Goal: Information Seeking & Learning: Learn about a topic

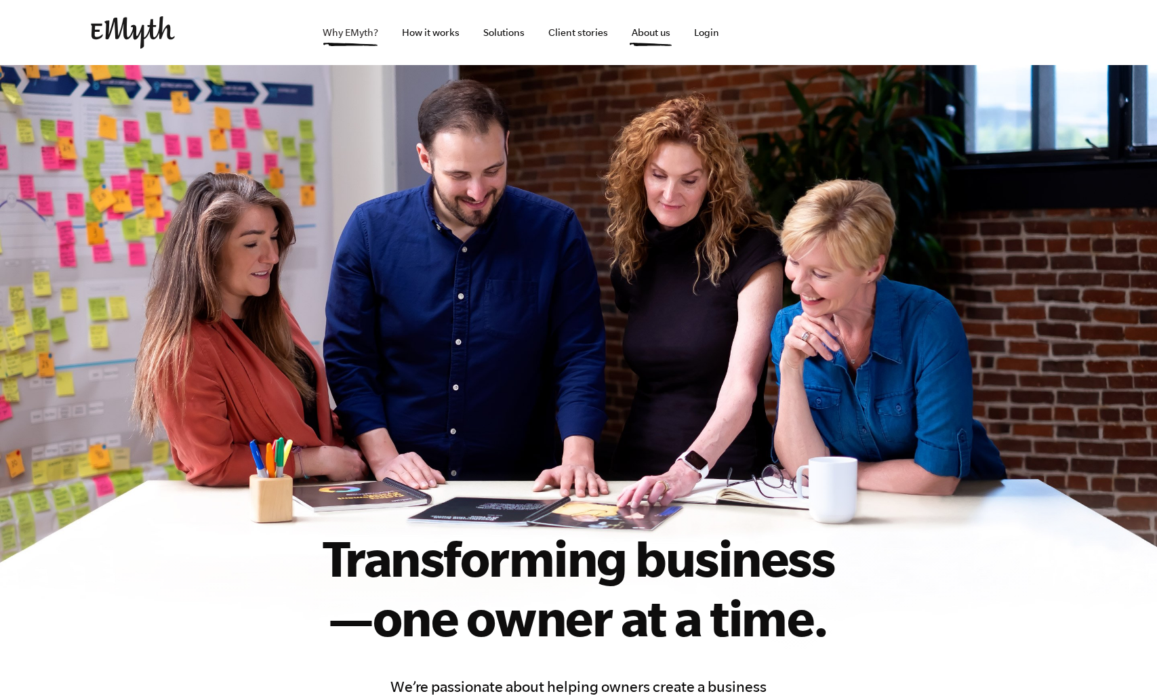
click at [336, 29] on link "Why EMyth?" at bounding box center [350, 32] width 77 height 65
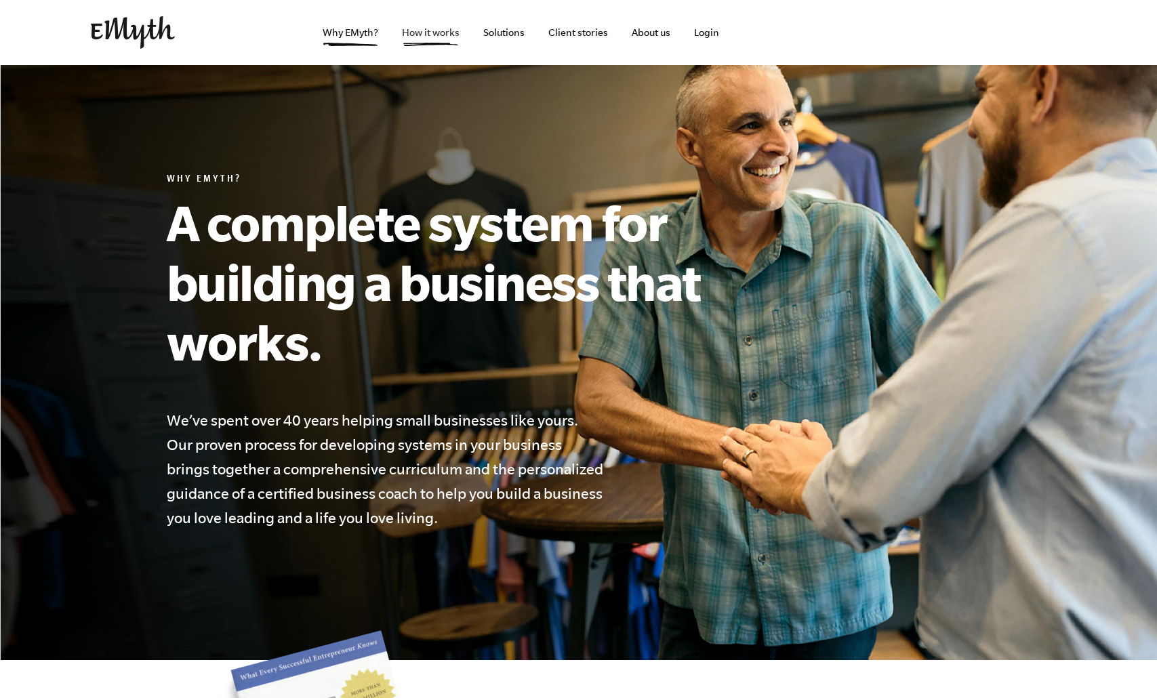
click at [443, 27] on link "How it works" at bounding box center [430, 32] width 79 height 65
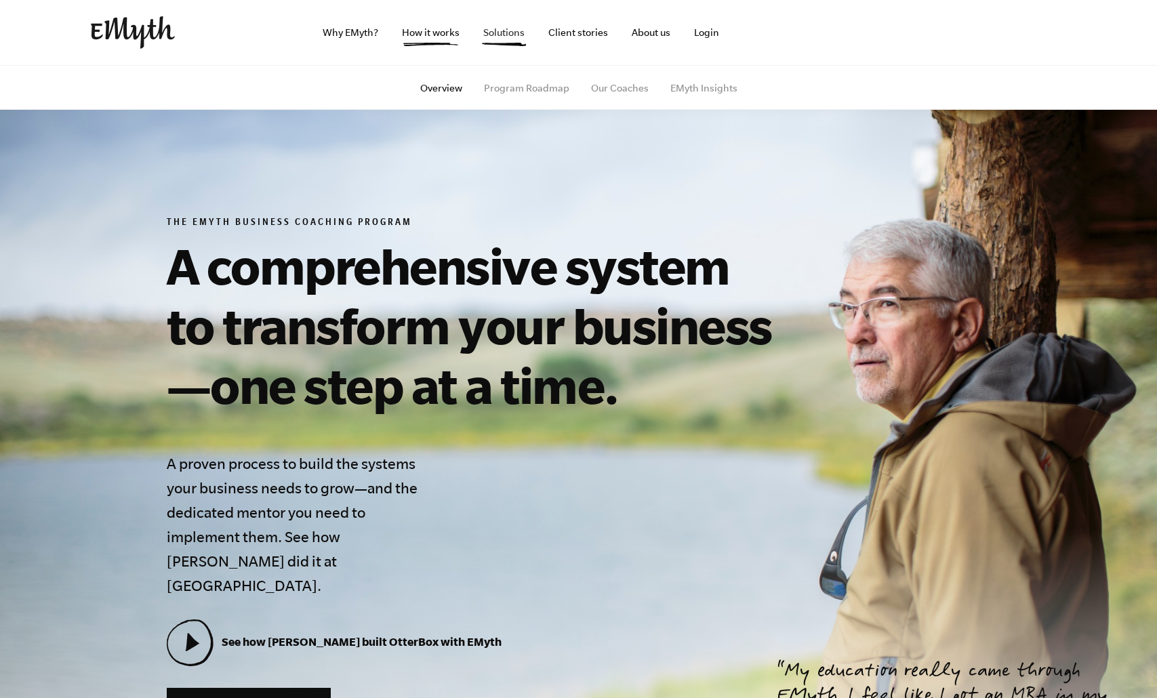
click at [500, 31] on link "Solutions" at bounding box center [504, 32] width 63 height 65
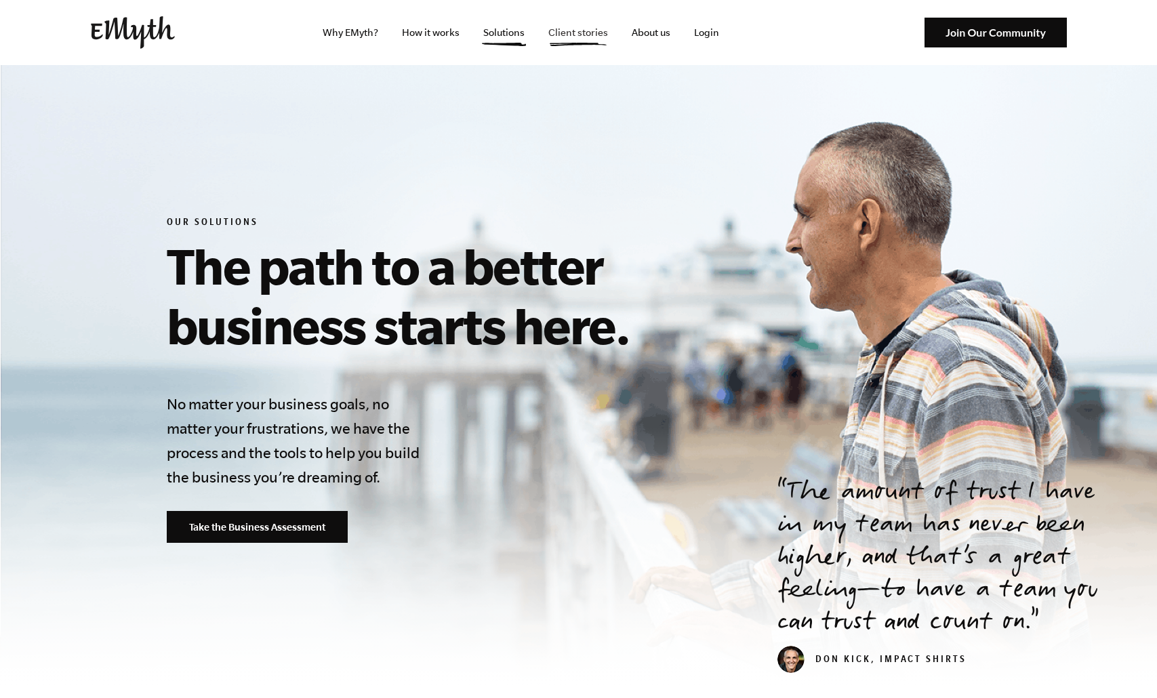
click at [594, 25] on link "Client stories" at bounding box center [578, 32] width 81 height 65
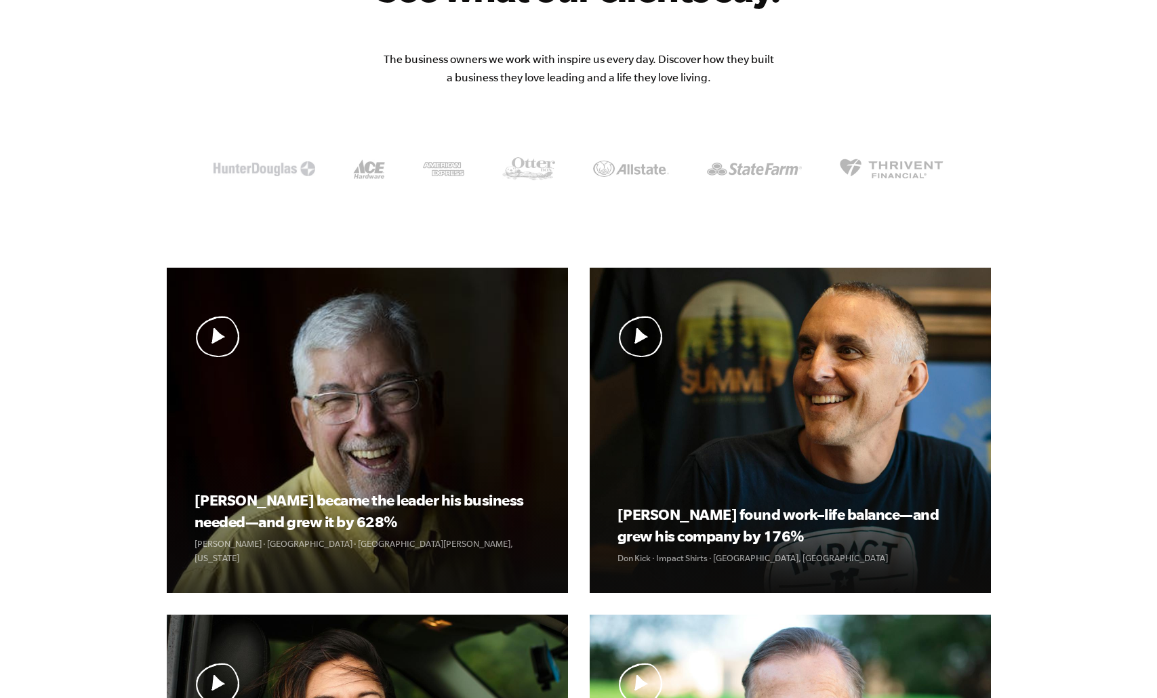
scroll to position [223, 0]
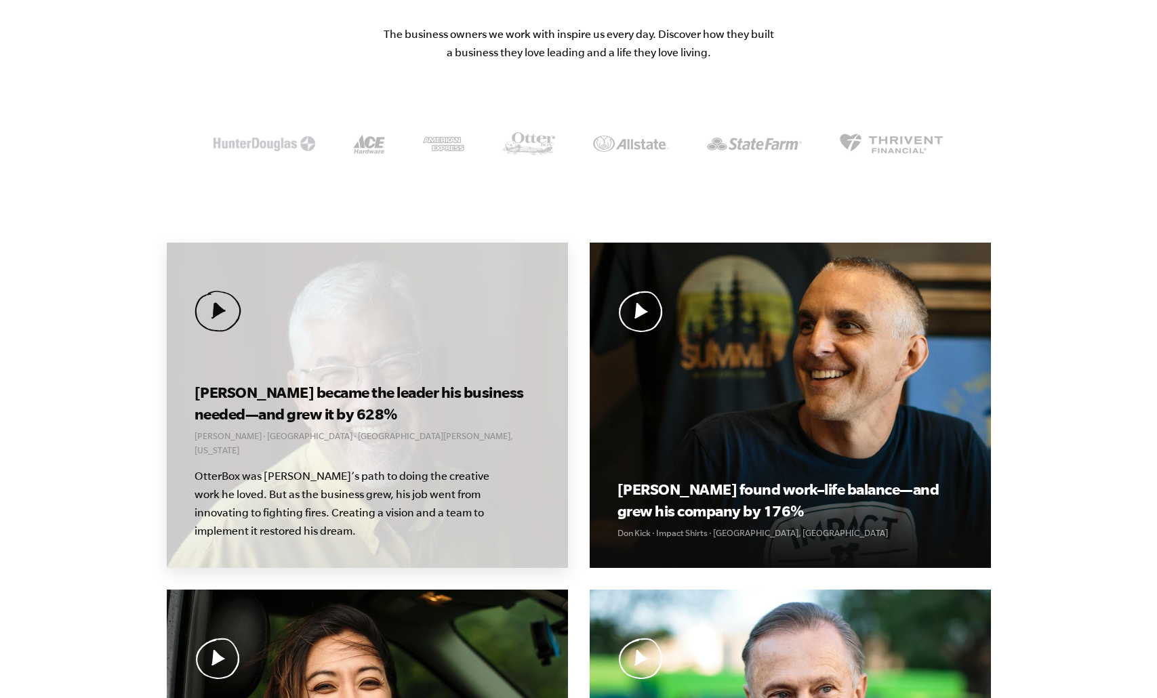
click at [297, 290] on div "[PERSON_NAME] became the leader his business needed—and grew it by 628% [PERSON…" at bounding box center [367, 405] width 401 height 325
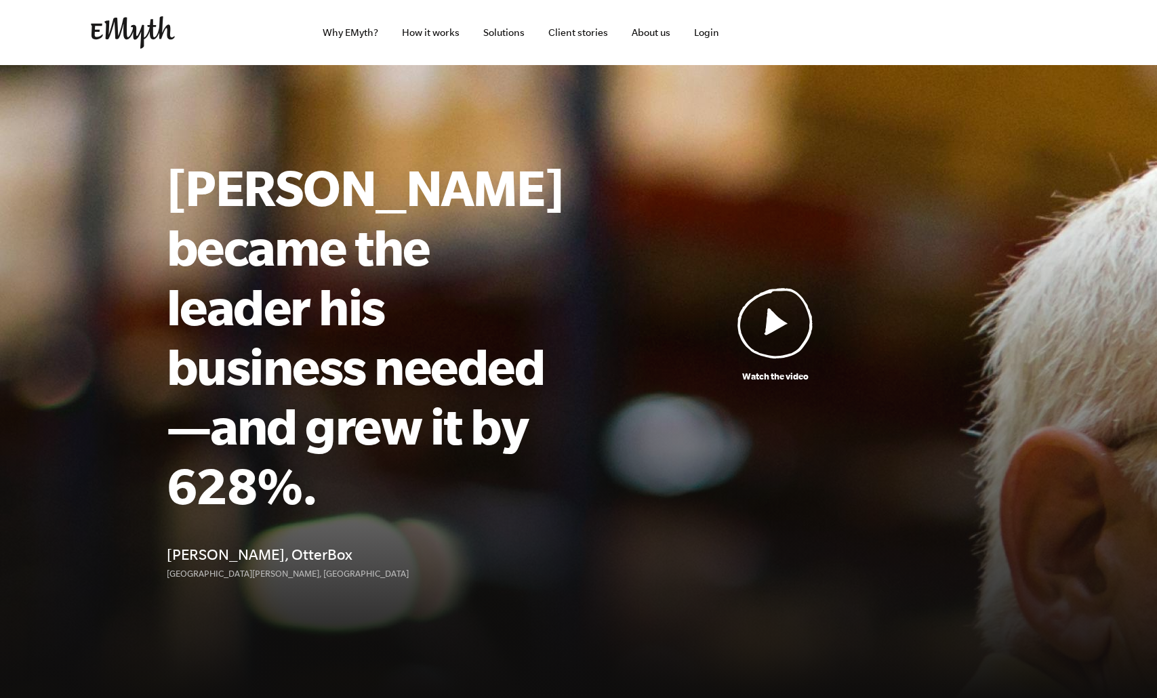
click at [766, 292] on img at bounding box center [776, 322] width 76 height 71
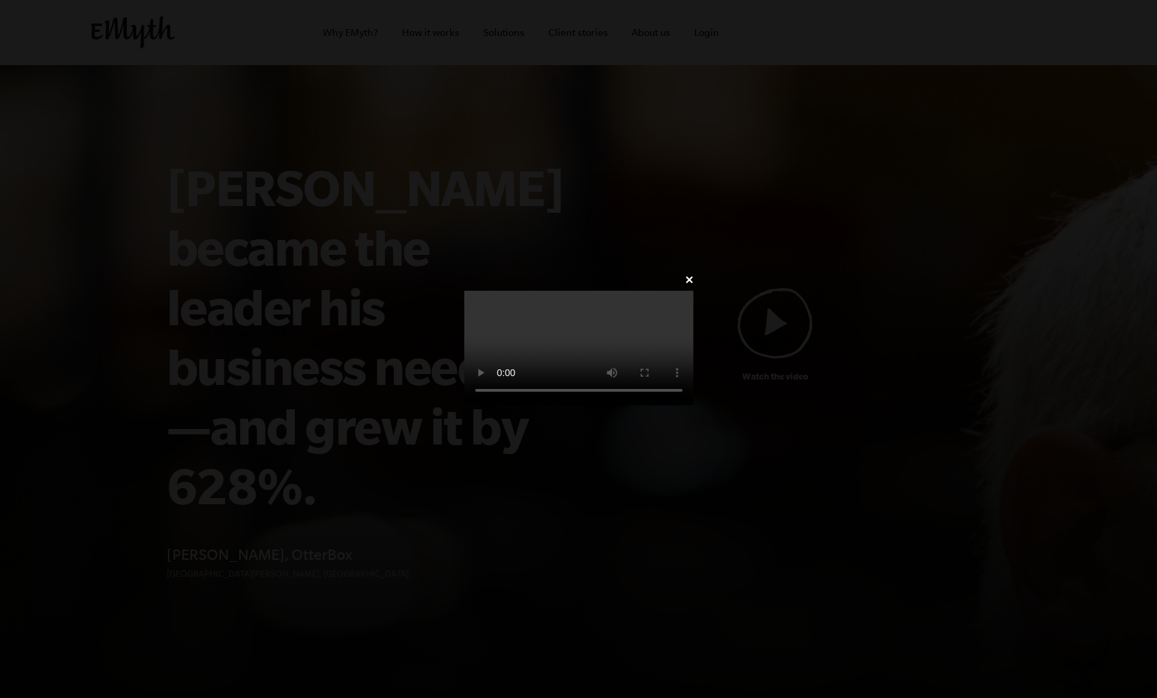
click at [694, 274] on link "✕" at bounding box center [689, 280] width 9 height 13
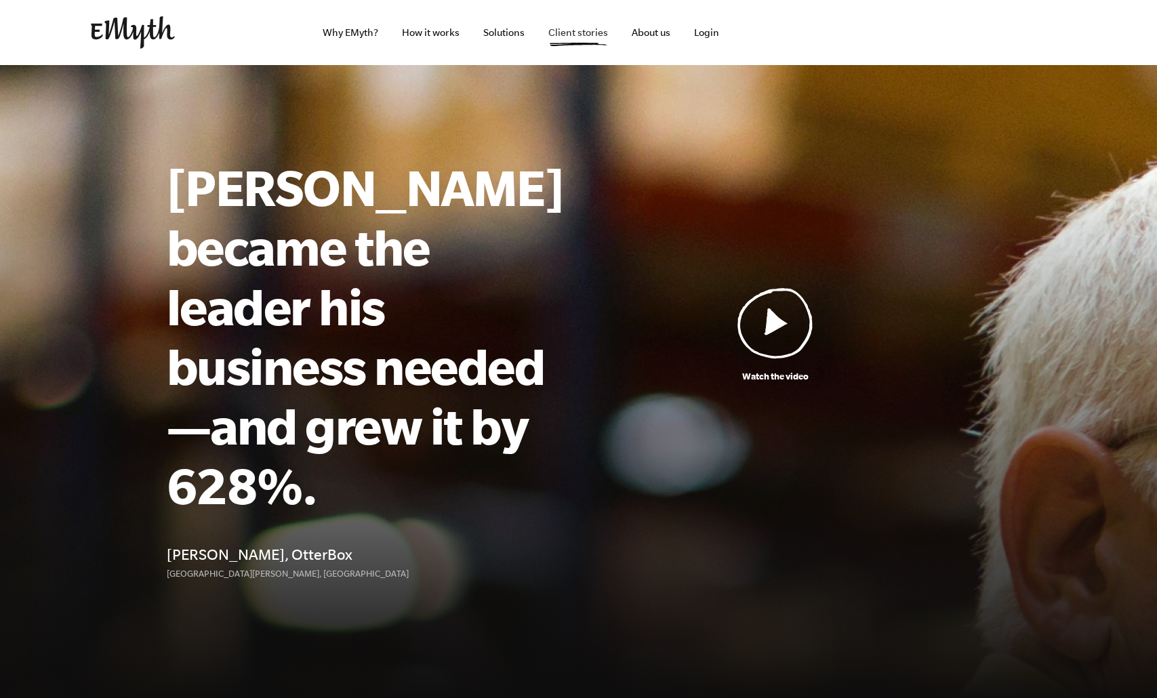
click at [595, 28] on link "Client stories" at bounding box center [578, 32] width 81 height 65
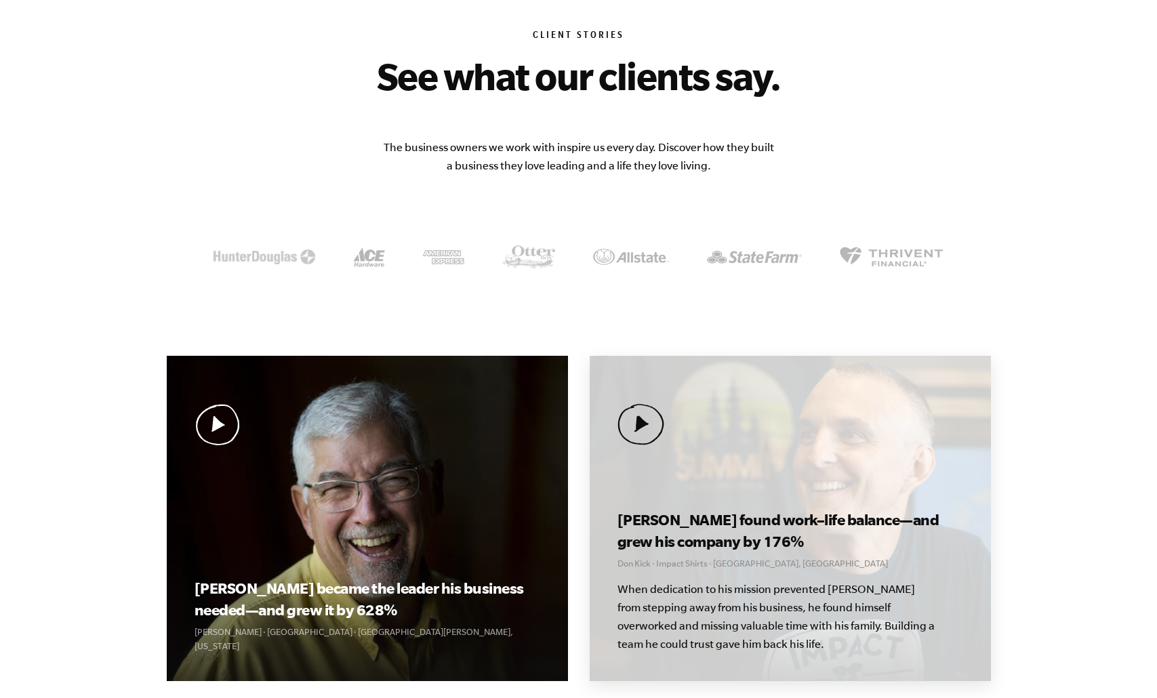
scroll to position [145, 0]
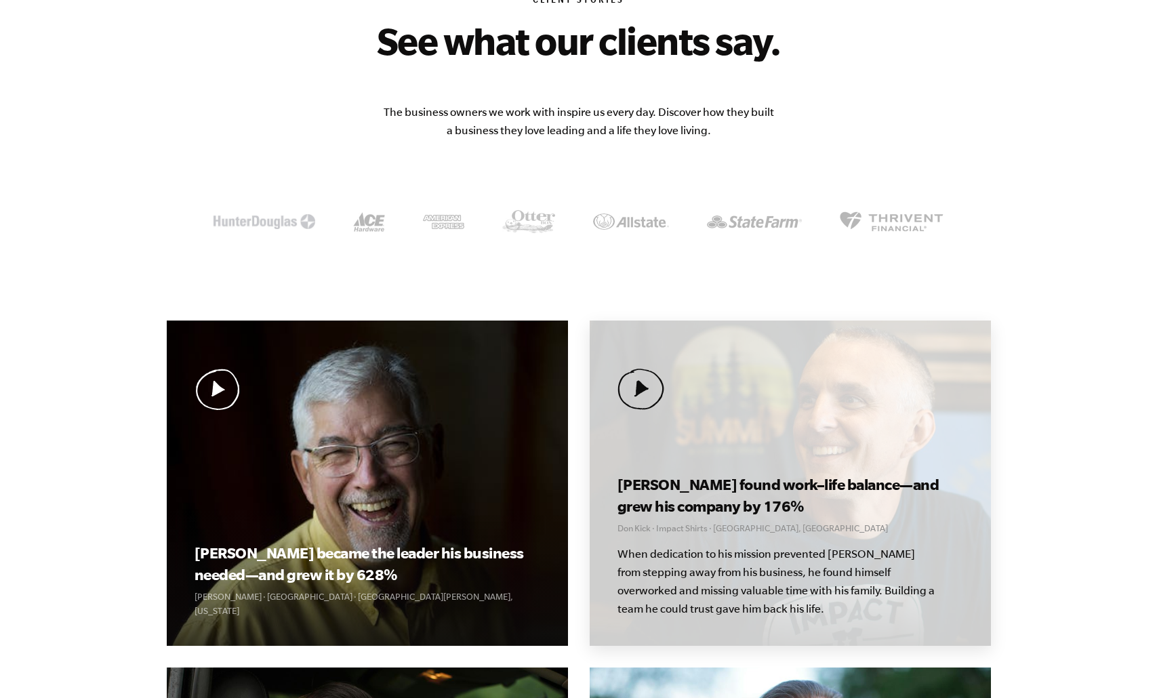
click at [684, 391] on div "Don found work–life balance—and grew his company by 176% Don Kick · Impact Shir…" at bounding box center [790, 483] width 401 height 325
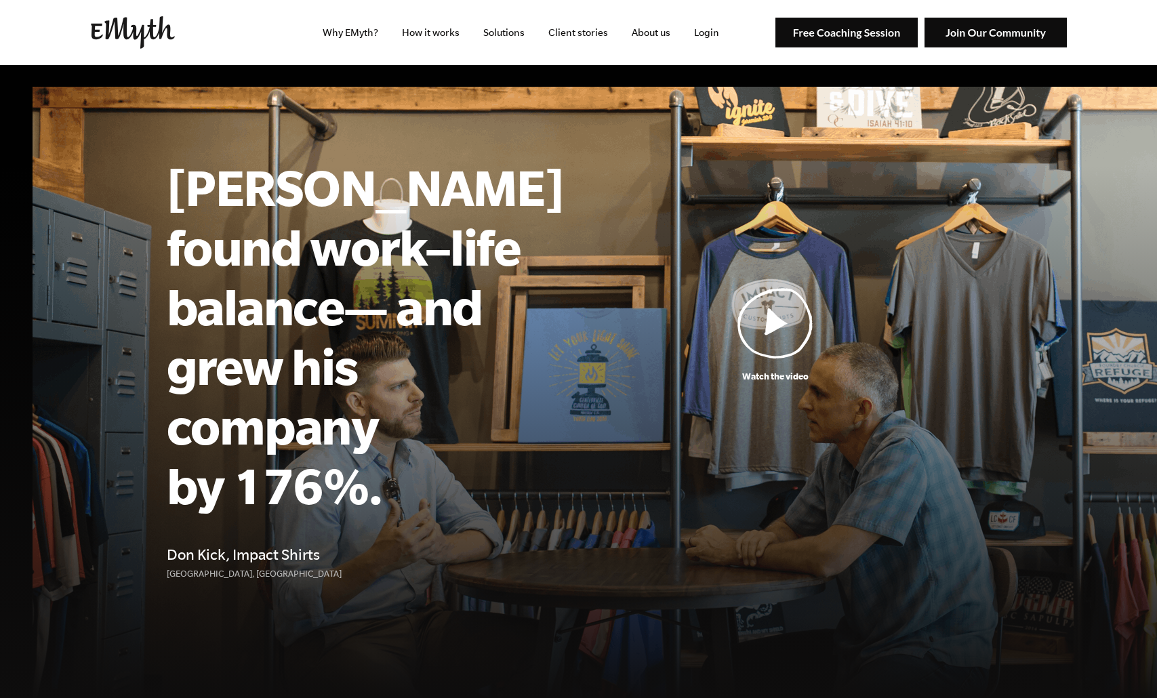
click at [637, 390] on div "Watch the video [PERSON_NAME] found work–life balance— and grew his company by …" at bounding box center [579, 373] width 857 height 454
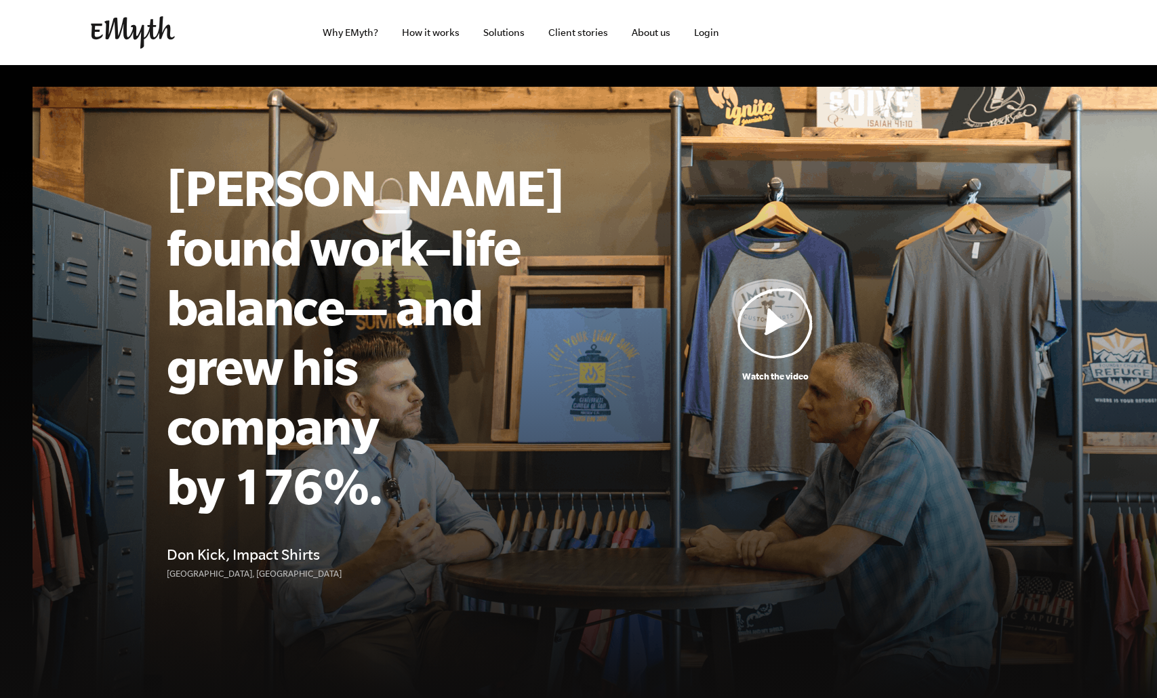
scroll to position [3, 0]
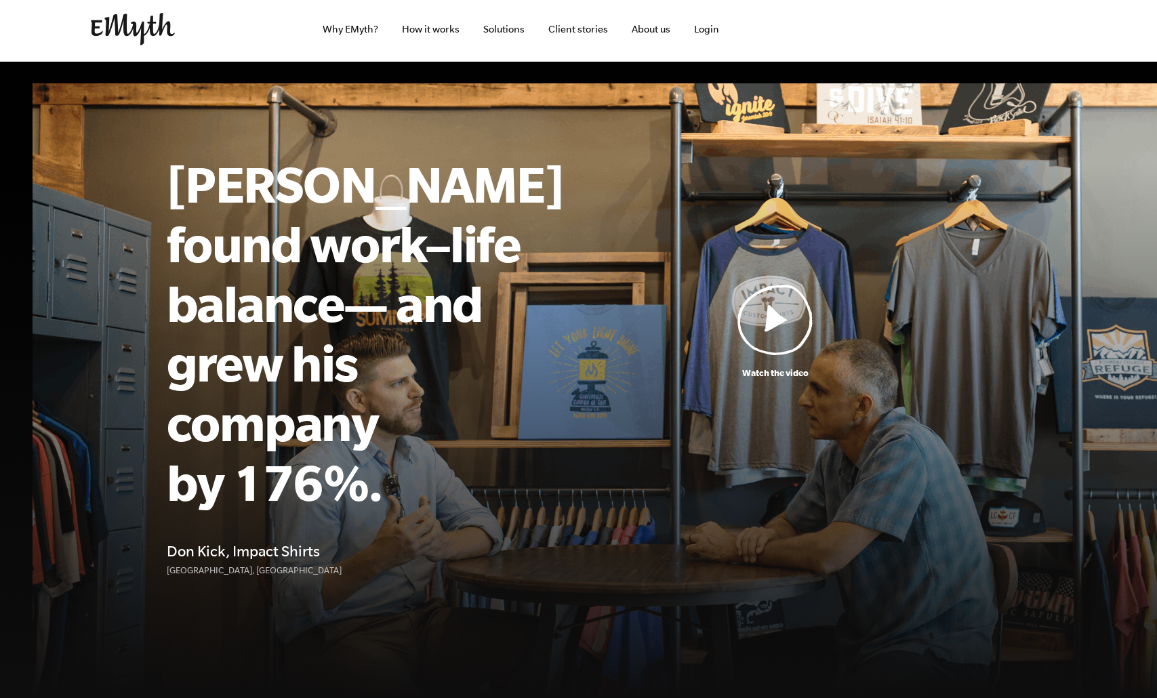
click at [806, 284] on img at bounding box center [776, 319] width 76 height 71
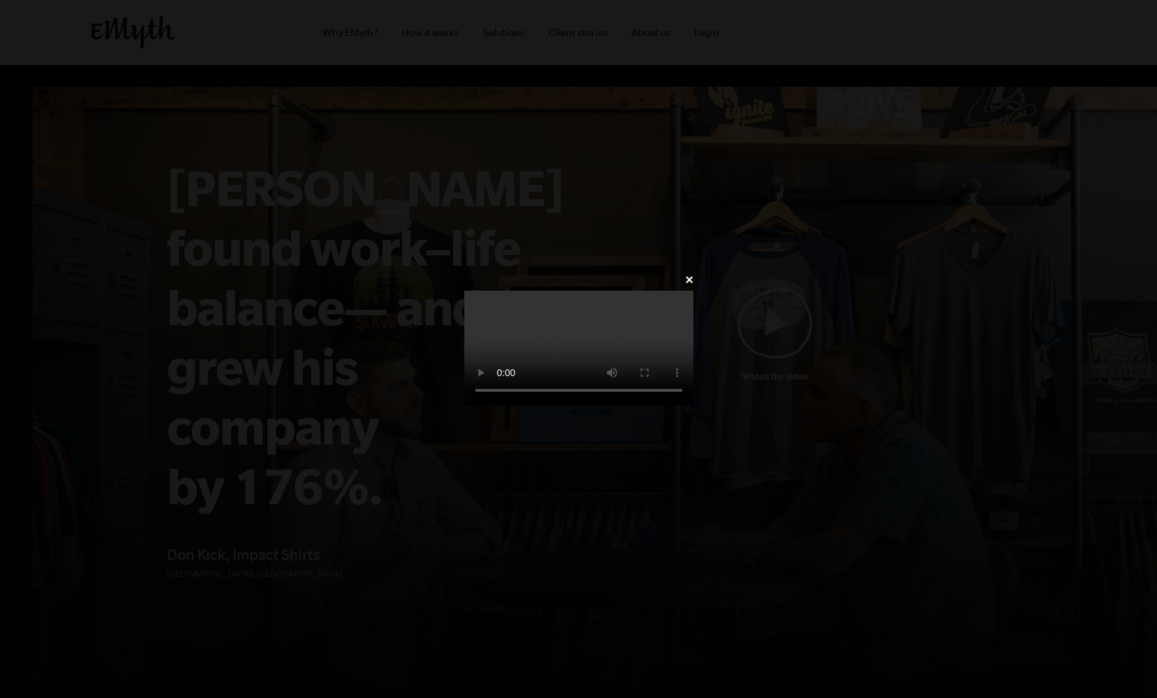
click at [694, 274] on link "✕" at bounding box center [689, 280] width 9 height 13
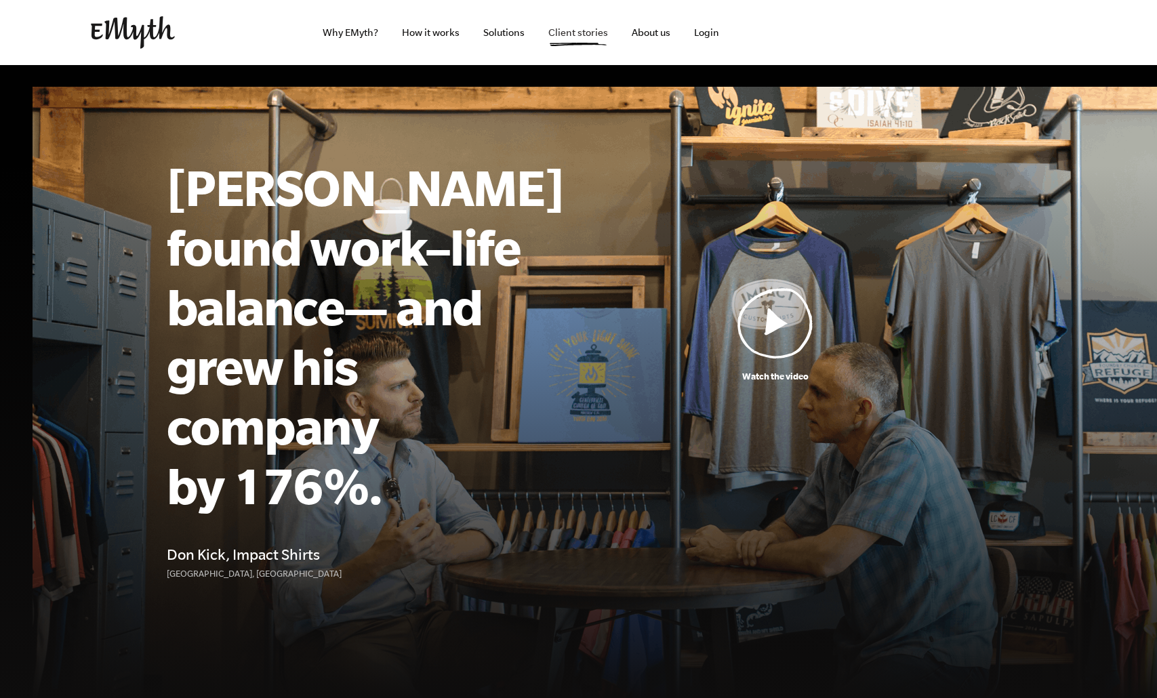
click at [595, 33] on link "Client stories" at bounding box center [578, 32] width 81 height 65
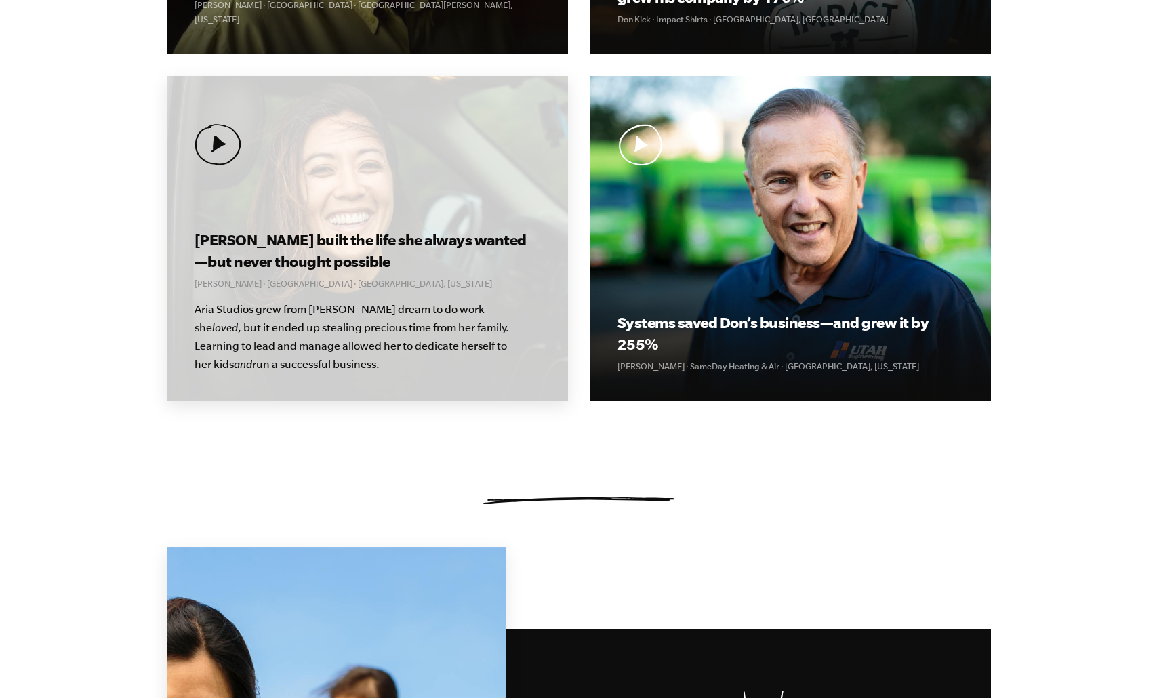
scroll to position [709, 0]
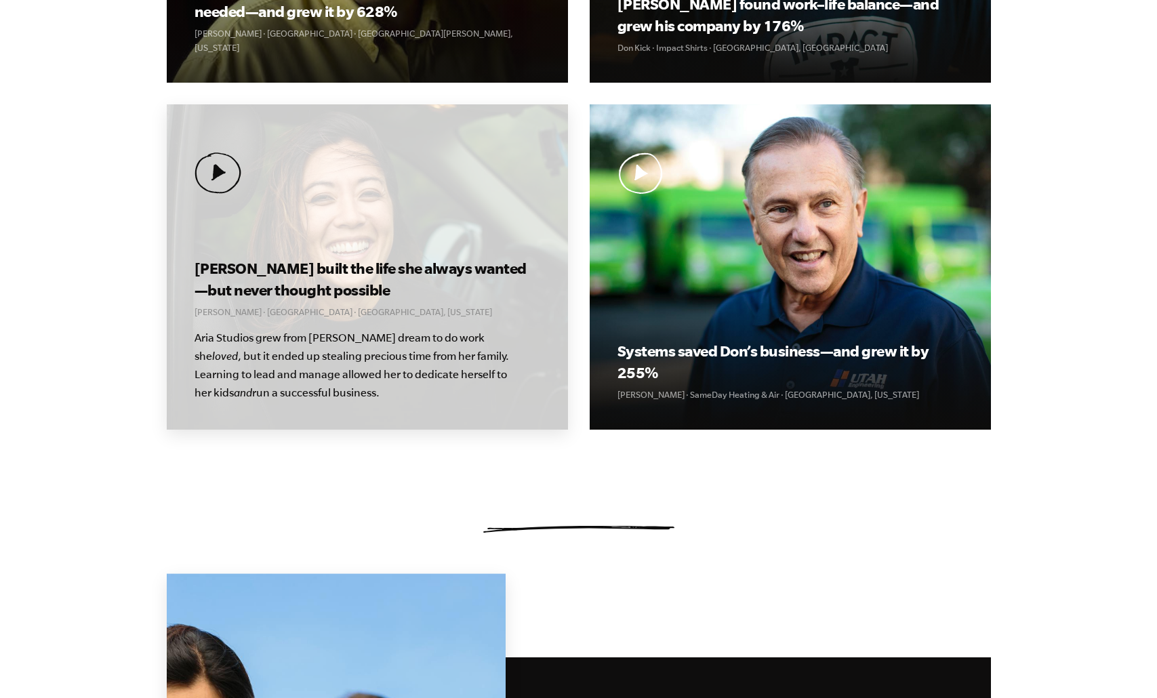
click at [217, 184] on img at bounding box center [218, 173] width 47 height 41
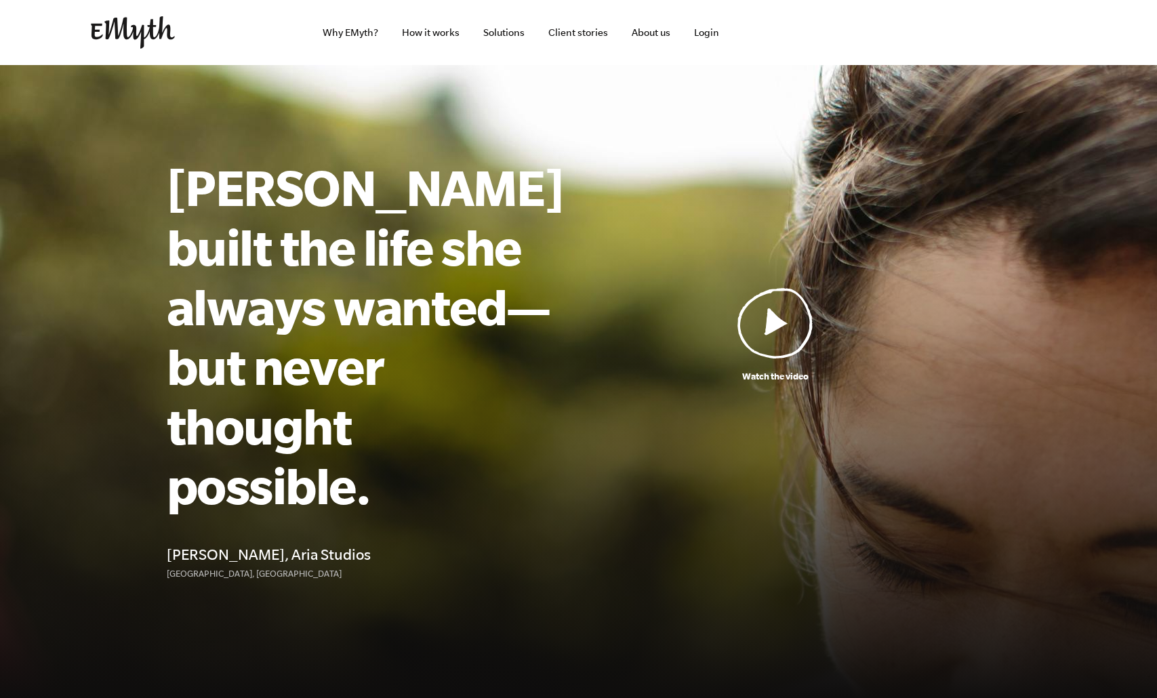
click at [782, 322] on img at bounding box center [776, 322] width 76 height 71
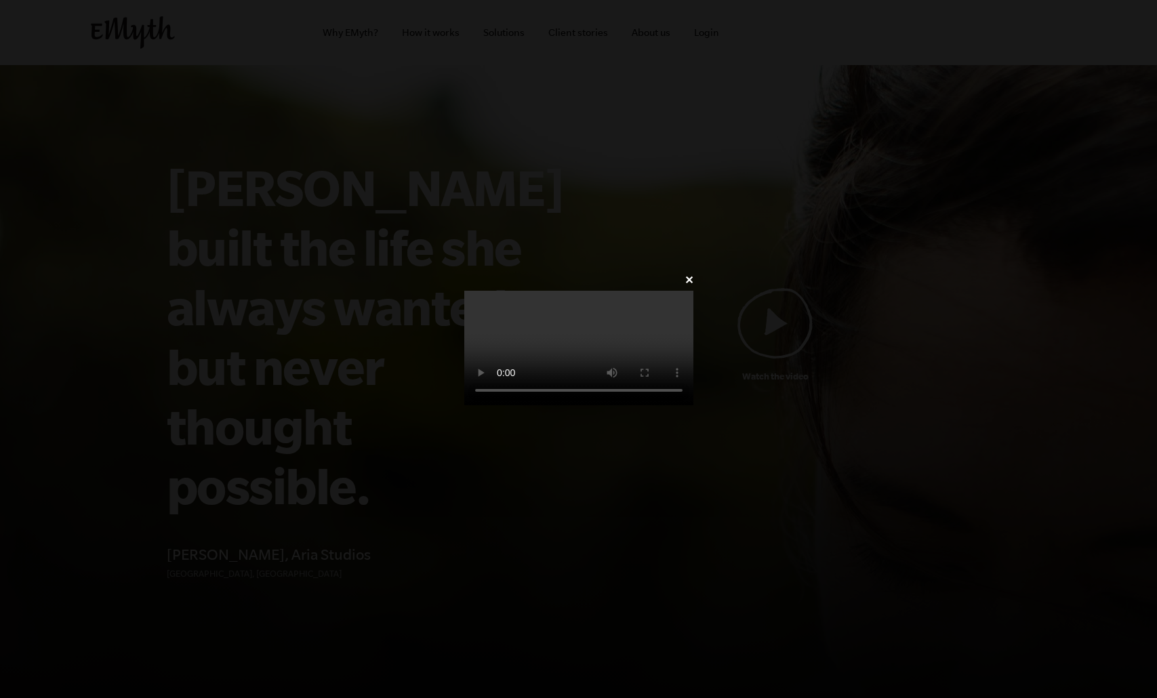
click at [464, 291] on video at bounding box center [578, 348] width 229 height 115
click at [444, 271] on div "✕" at bounding box center [579, 349] width 270 height 157
click at [714, 271] on div "✕" at bounding box center [579, 349] width 270 height 157
click at [694, 274] on link "✕" at bounding box center [689, 280] width 9 height 13
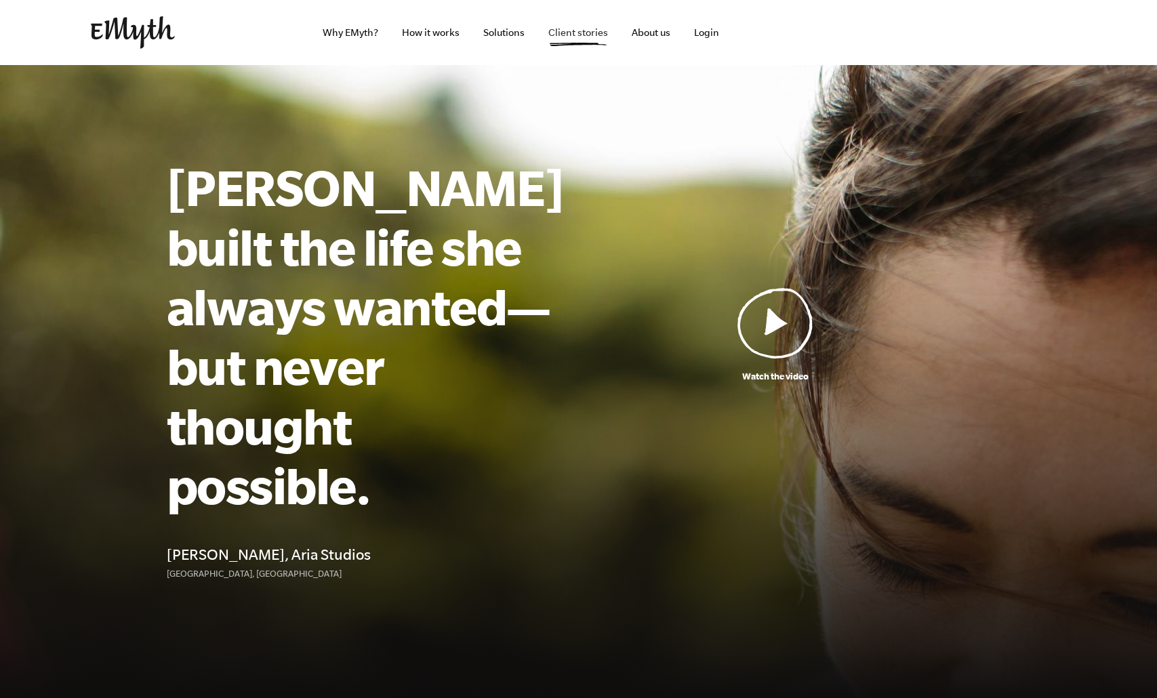
click at [570, 44] on link "Client stories" at bounding box center [578, 32] width 81 height 65
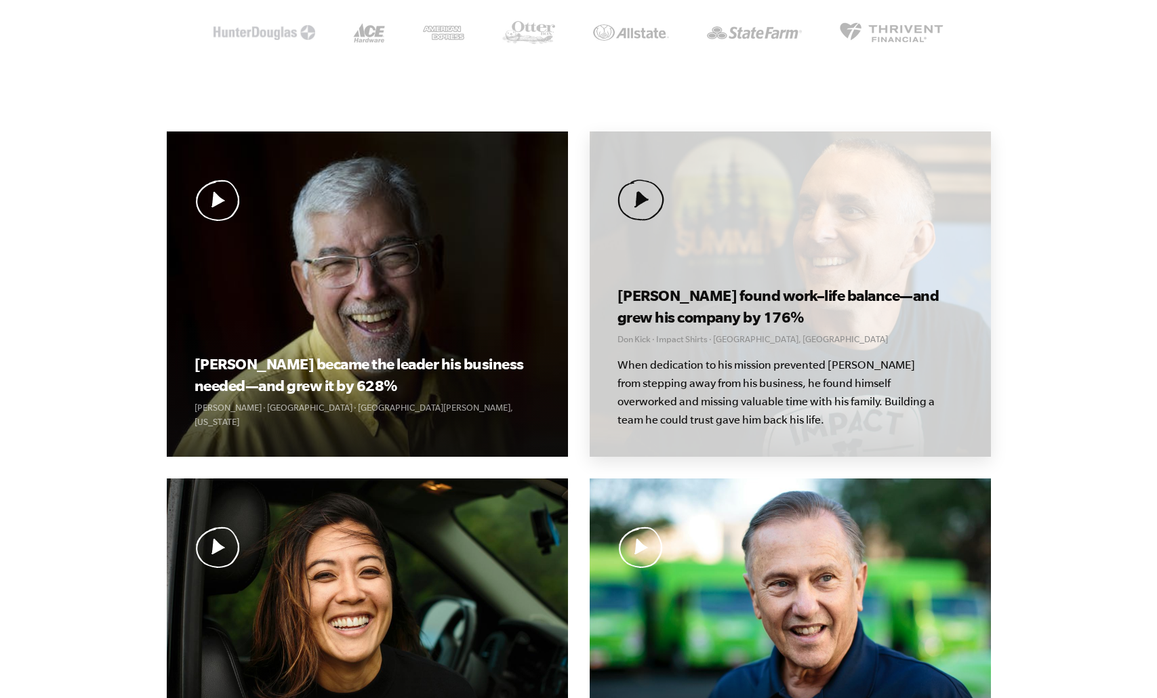
scroll to position [504, 0]
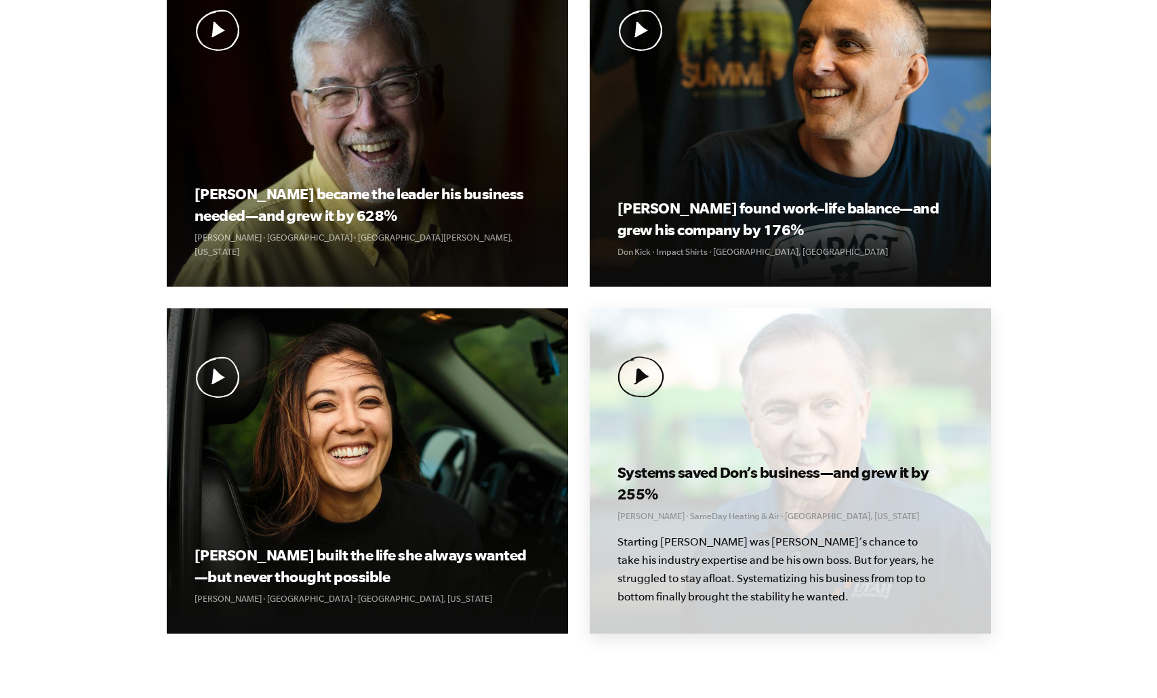
click at [746, 410] on div "Systems saved Don’s business—and grew it by 255% Don Weaver · SameDay Heating &…" at bounding box center [790, 471] width 401 height 325
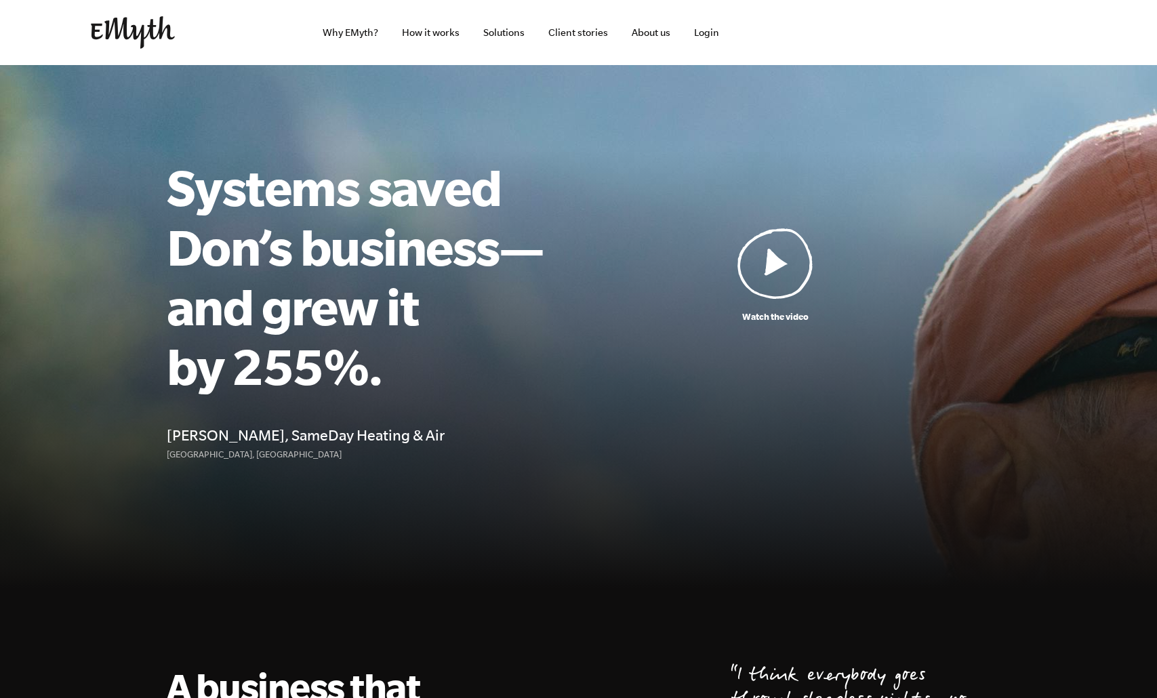
click at [786, 269] on img at bounding box center [776, 263] width 76 height 71
